Goal: Information Seeking & Learning: Learn about a topic

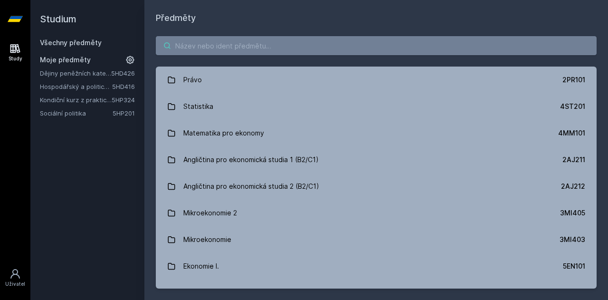
click at [247, 41] on input "search" at bounding box center [376, 45] width 441 height 19
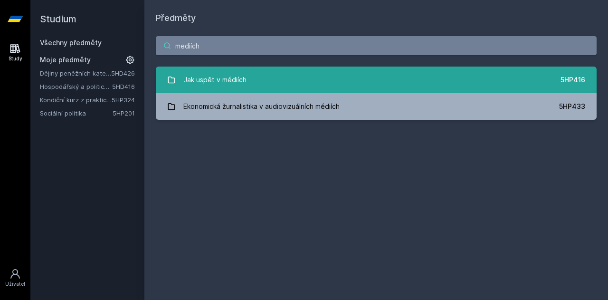
type input "mediích"
click at [274, 84] on link "Jak uspět v médiích 5HP416" at bounding box center [376, 80] width 441 height 27
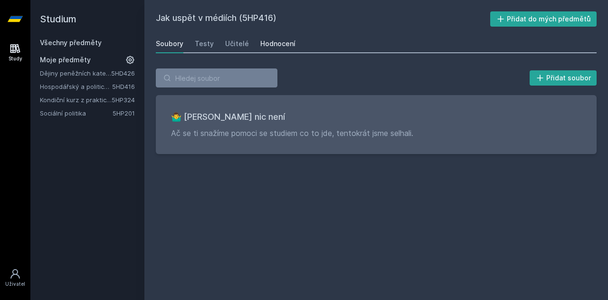
click at [270, 43] on div "Hodnocení" at bounding box center [277, 44] width 35 height 10
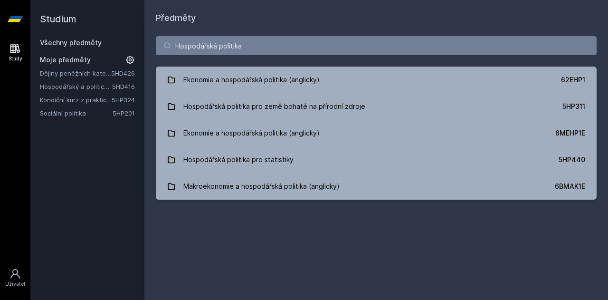
drag, startPoint x: 290, startPoint y: 49, endPoint x: 20, endPoint y: 44, distance: 270.5
click at [14, 47] on div "Study Uživatel Studium Všechny předměty Moje předměty Dějiny peněžních kategori…" at bounding box center [304, 150] width 608 height 300
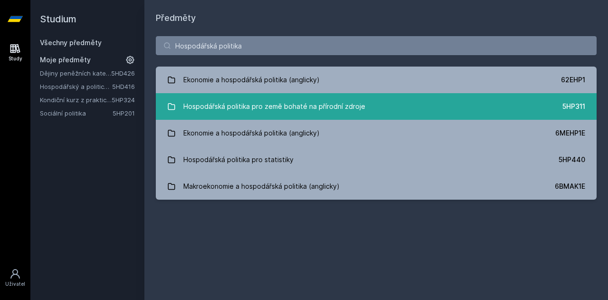
click at [323, 111] on div "Hospodářská politika pro země bohaté na přírodní zdroje" at bounding box center [274, 106] width 182 height 19
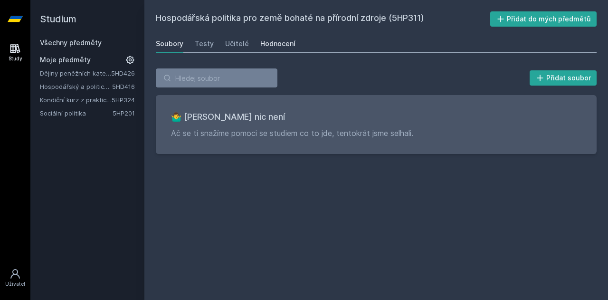
click at [276, 44] on div "Hodnocení" at bounding box center [277, 44] width 35 height 10
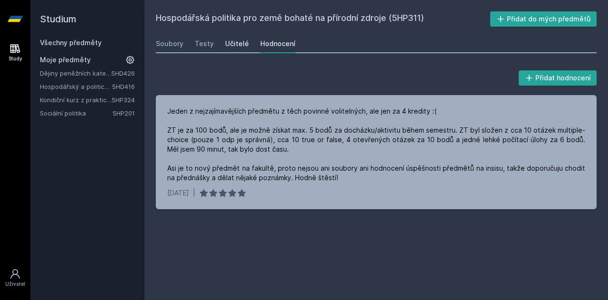
click at [231, 47] on div "Učitelé" at bounding box center [237, 44] width 24 height 10
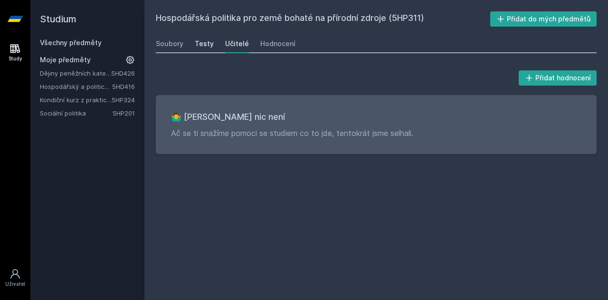
click at [204, 44] on div "Testy" at bounding box center [204, 44] width 19 height 10
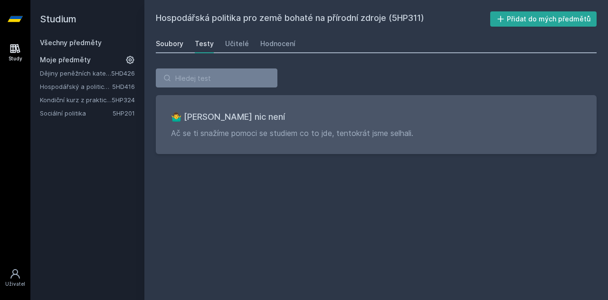
click at [175, 45] on div "Soubory" at bounding box center [170, 44] width 28 height 10
click at [89, 42] on link "Všechny předměty" at bounding box center [71, 43] width 62 height 8
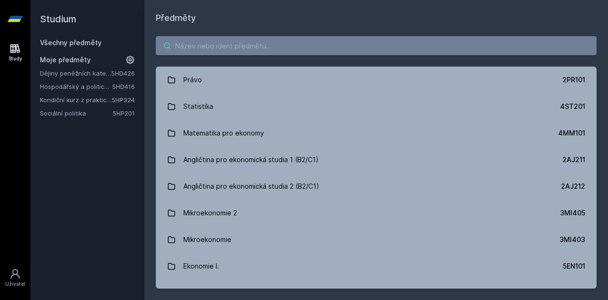
click at [230, 39] on input "search" at bounding box center [376, 45] width 441 height 19
paste input "5HP305"
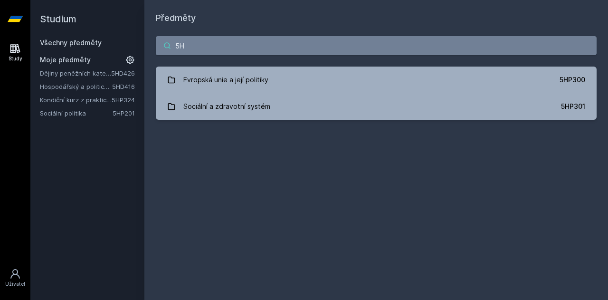
type input "5"
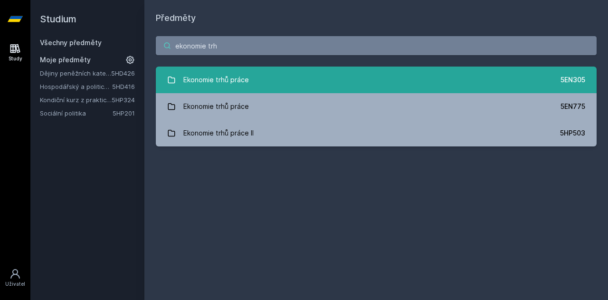
type input "ekonomie trh"
click at [270, 77] on link "Ekonomie trhů práce 5EN305" at bounding box center [376, 80] width 441 height 27
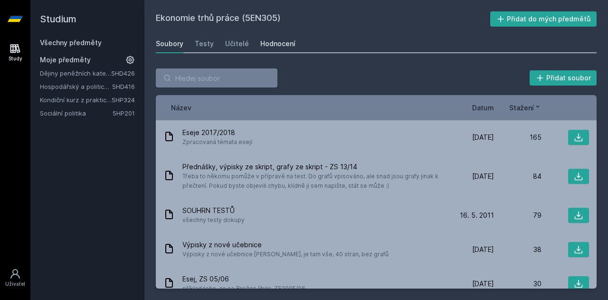
click at [278, 40] on div "Hodnocení" at bounding box center [277, 44] width 35 height 10
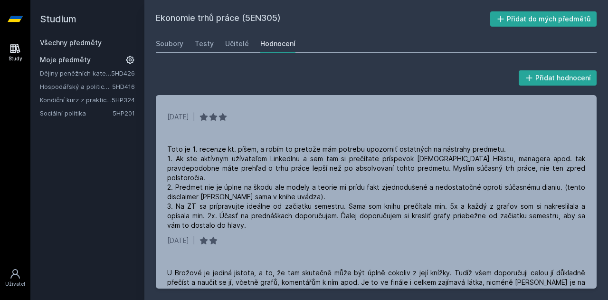
click at [81, 38] on div "Všechny předměty" at bounding box center [87, 43] width 95 height 10
click at [81, 44] on link "Všechny předměty" at bounding box center [71, 43] width 62 height 8
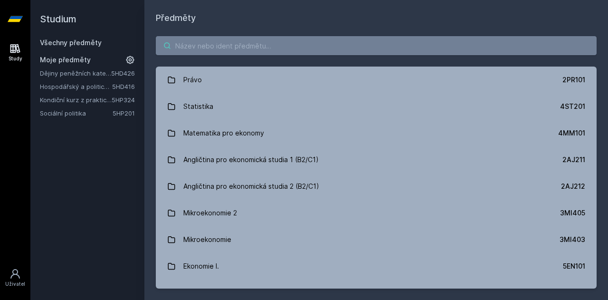
drag, startPoint x: 197, startPoint y: 45, endPoint x: 190, endPoint y: 43, distance: 6.8
click at [196, 45] on input "search" at bounding box center [376, 45] width 441 height 19
paste input "5HP202"
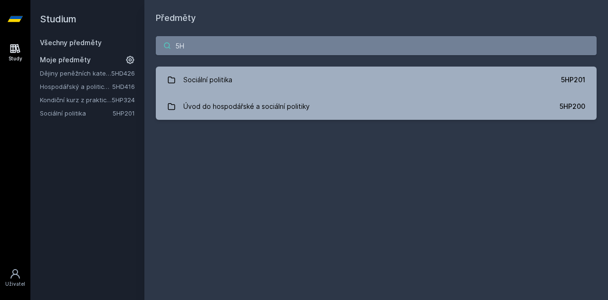
type input "5"
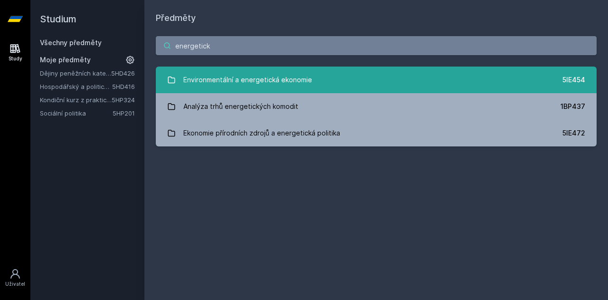
type input "energetick"
click at [313, 84] on link "Environmentální a energetická ekonomie 5IE454" at bounding box center [376, 80] width 441 height 27
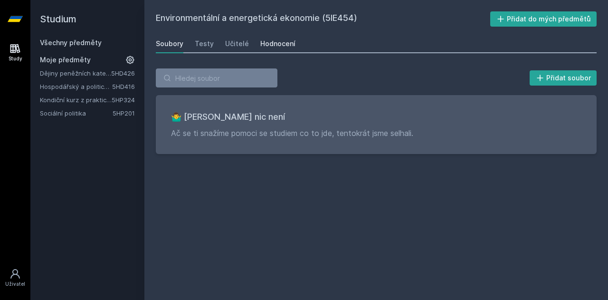
drag, startPoint x: 303, startPoint y: 90, endPoint x: 281, endPoint y: 46, distance: 49.5
click at [281, 46] on div "Hodnocení" at bounding box center [277, 44] width 35 height 10
